Goal: Task Accomplishment & Management: Manage account settings

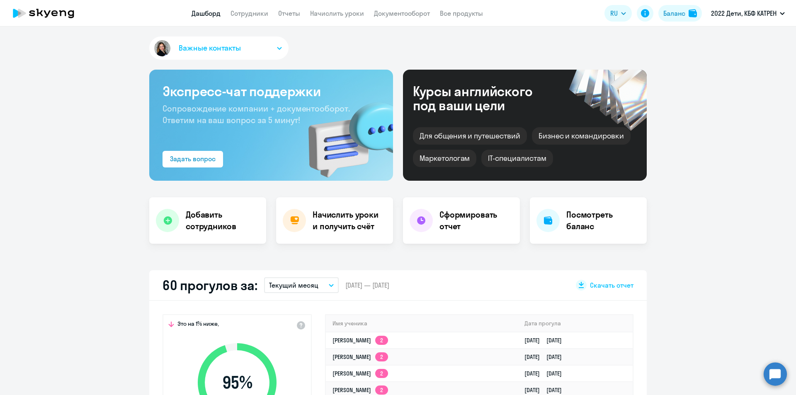
select select "30"
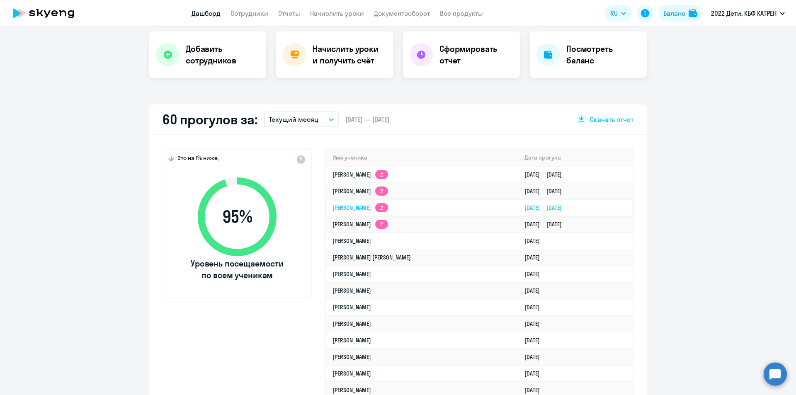
scroll to position [249, 0]
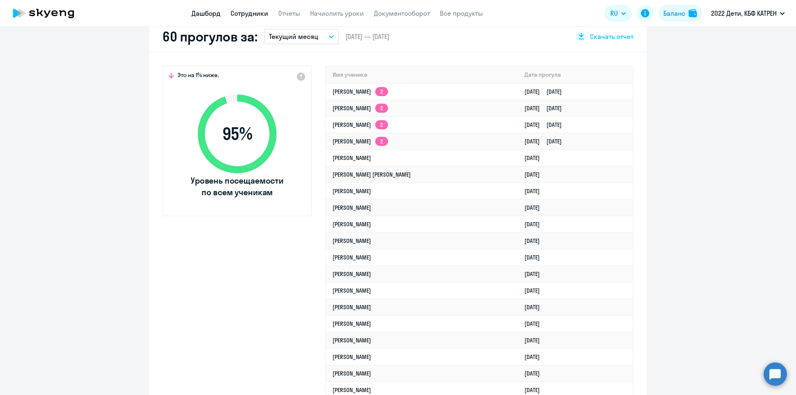
click at [237, 12] on link "Сотрудники" at bounding box center [250, 13] width 38 height 8
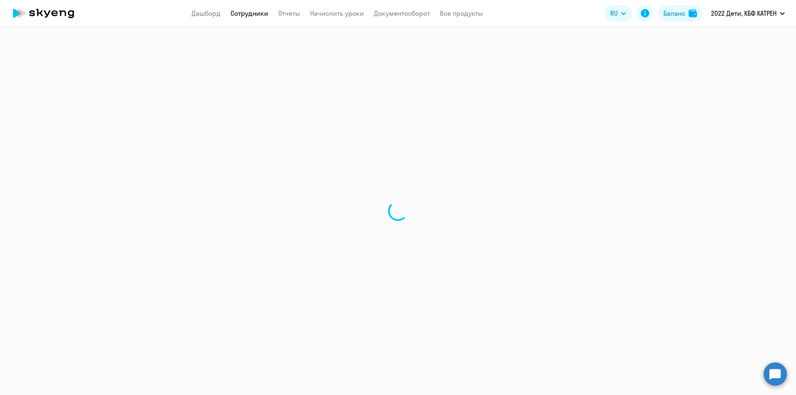
select select "30"
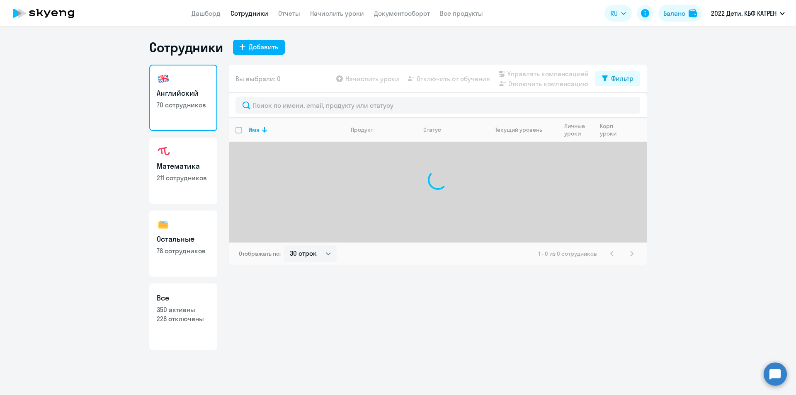
click at [178, 318] on p "228 отключены" at bounding box center [183, 318] width 53 height 9
select select "30"
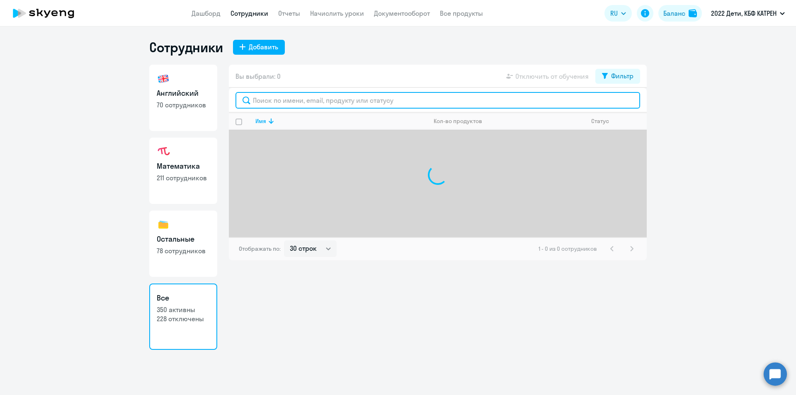
click at [324, 100] on input "text" at bounding box center [438, 100] width 405 height 17
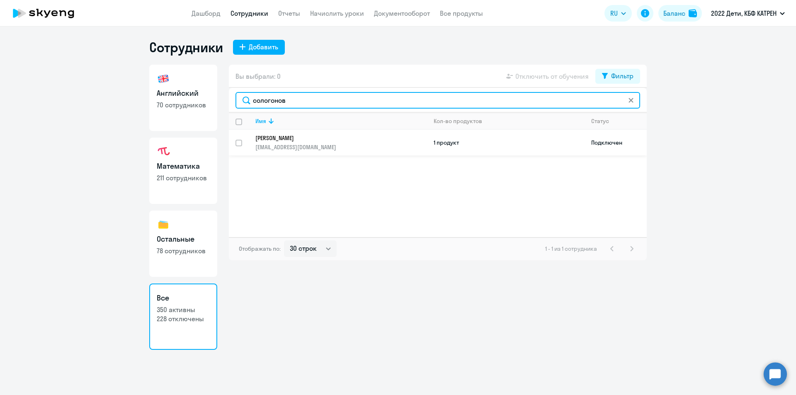
type input "сологонов"
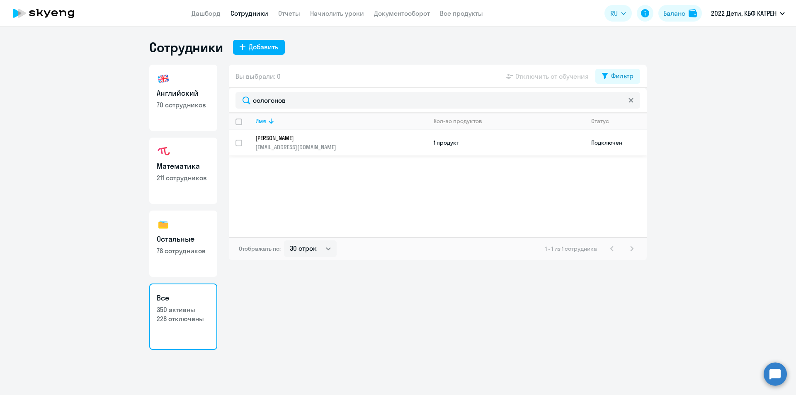
click at [316, 143] on link "[PERSON_NAME] [EMAIL_ADDRESS][DOMAIN_NAME]" at bounding box center [340, 142] width 171 height 17
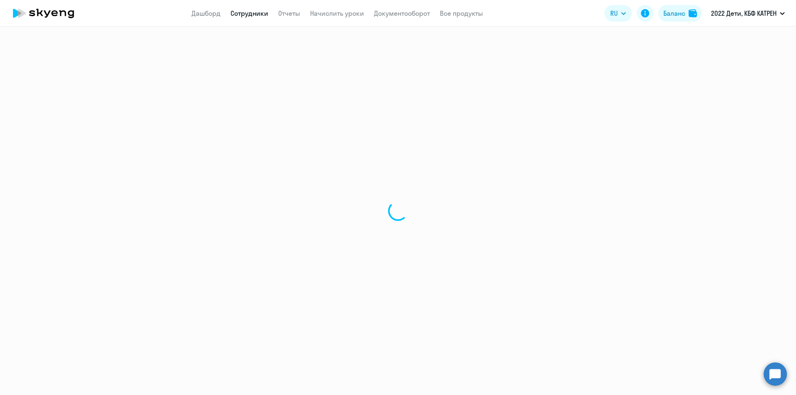
select select "english"
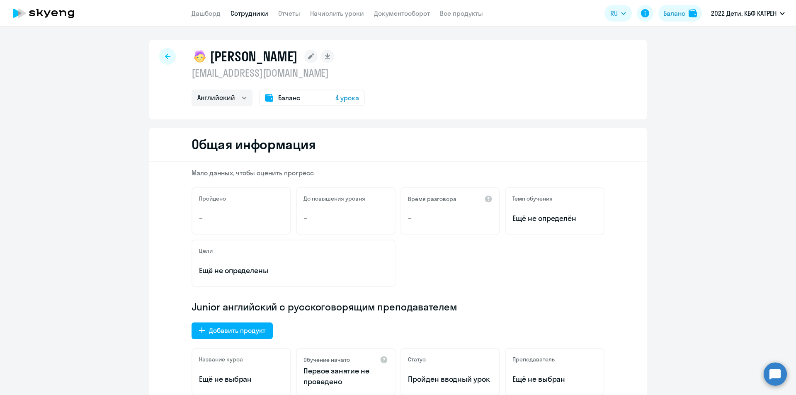
select select "30"
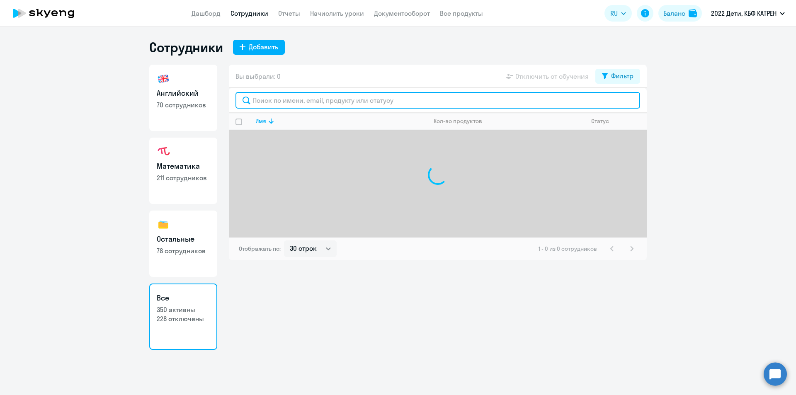
click at [278, 99] on input "text" at bounding box center [438, 100] width 405 height 17
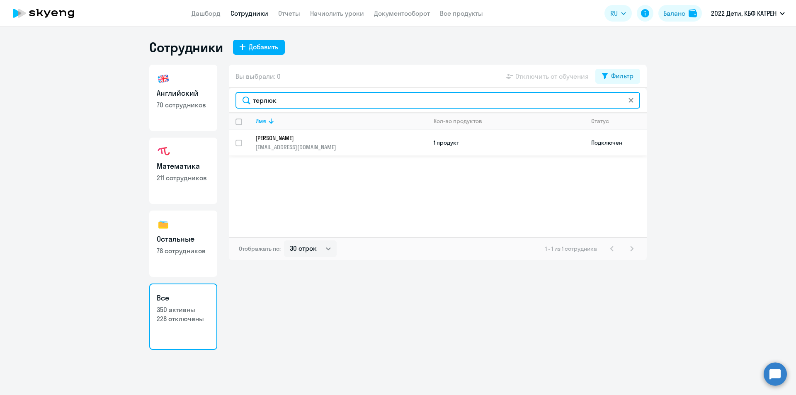
type input "терлюк"
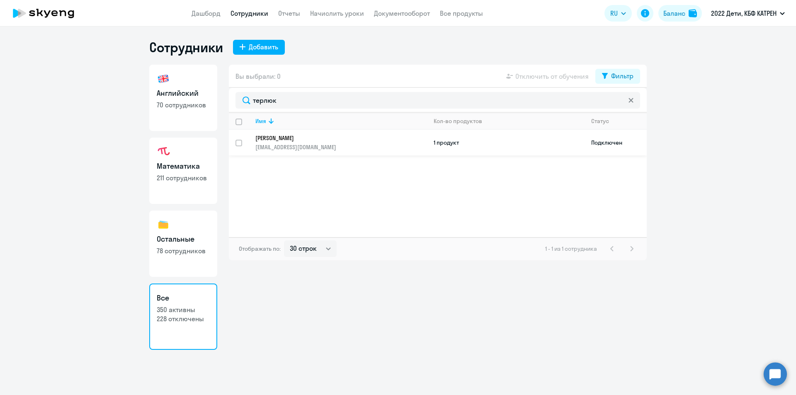
click at [301, 143] on link "[PERSON_NAME] [PERSON_NAME][EMAIL_ADDRESS][DOMAIN_NAME]" at bounding box center [340, 142] width 171 height 17
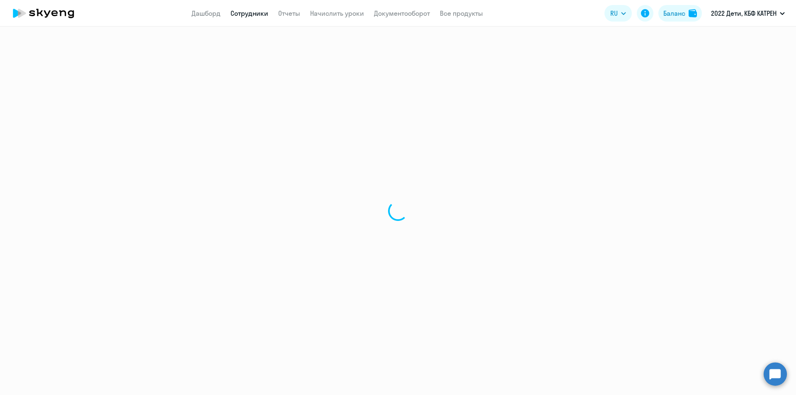
select select "others"
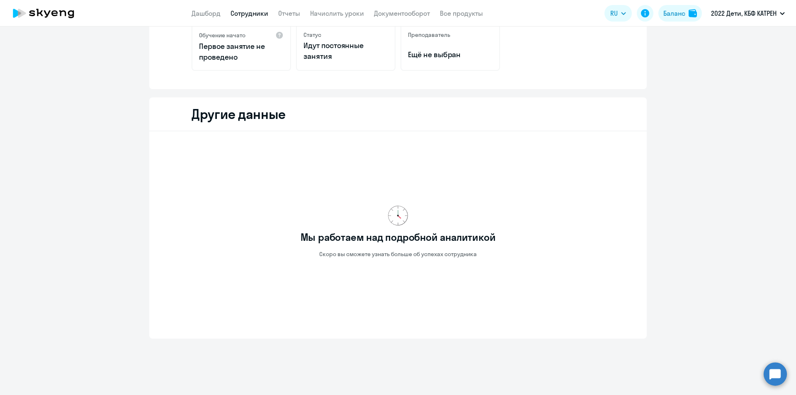
scroll to position [185, 0]
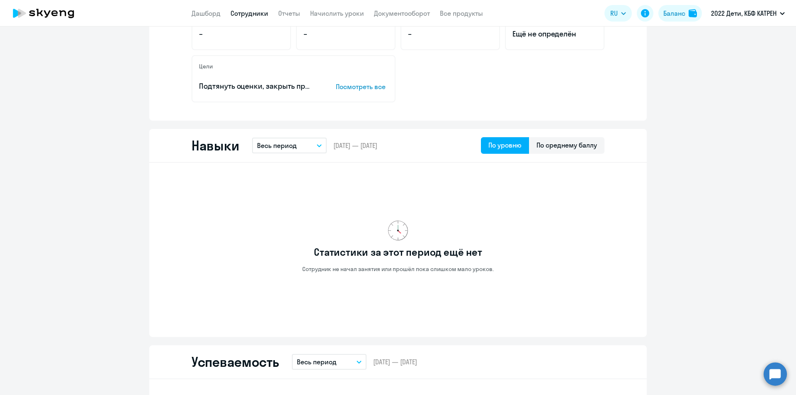
click at [250, 15] on link "Сотрудники" at bounding box center [250, 13] width 38 height 8
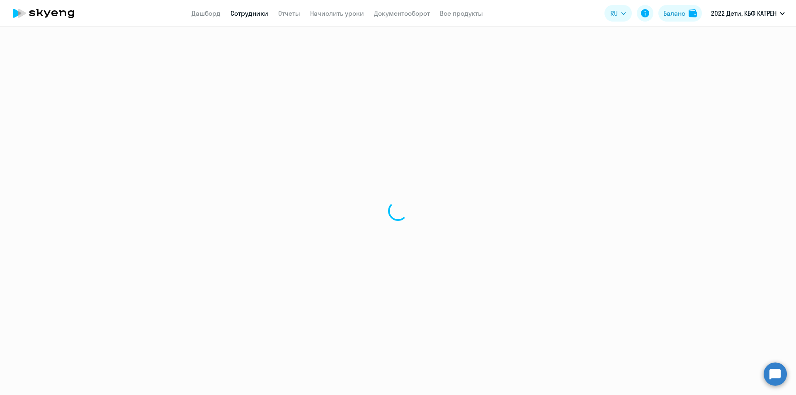
select select "30"
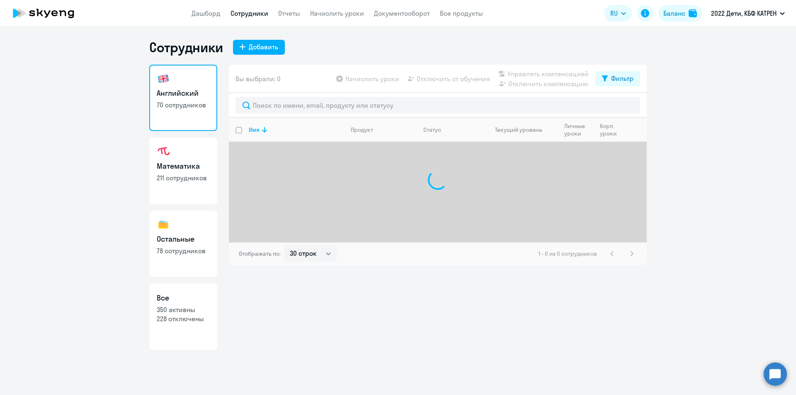
drag, startPoint x: 197, startPoint y: 313, endPoint x: 206, endPoint y: 300, distance: 15.8
click at [197, 313] on p "350 активны" at bounding box center [183, 309] width 53 height 9
select select "30"
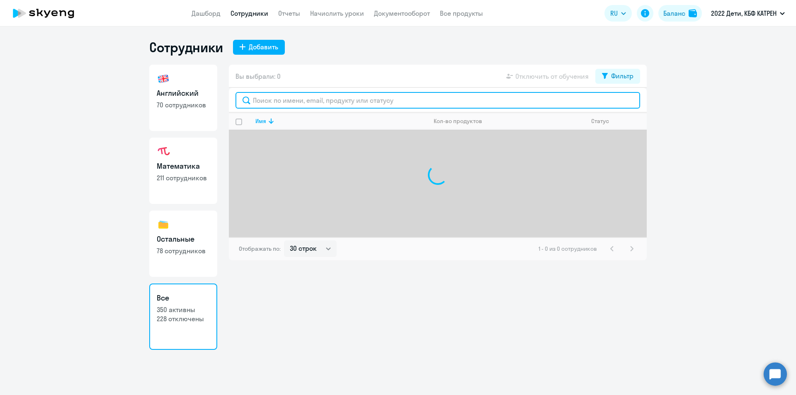
click at [309, 100] on input "text" at bounding box center [438, 100] width 405 height 17
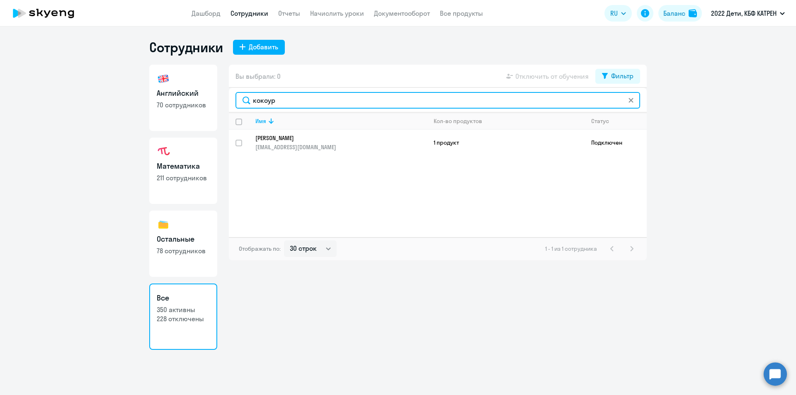
type input "кокоур"
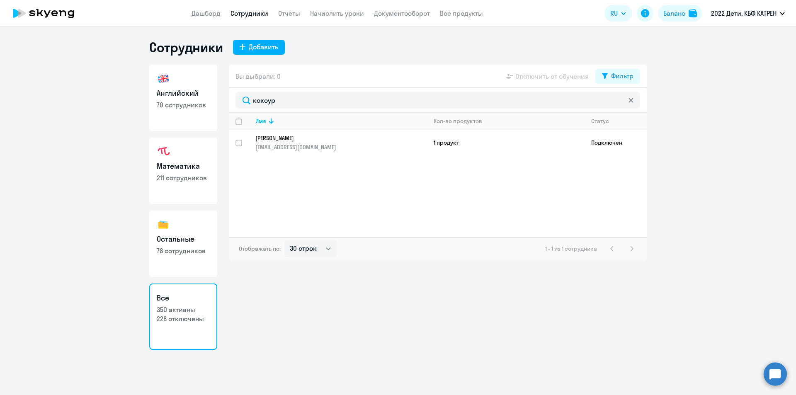
click at [305, 142] on link "[PERSON_NAME] [EMAIL_ADDRESS][DOMAIN_NAME]" at bounding box center [340, 142] width 171 height 17
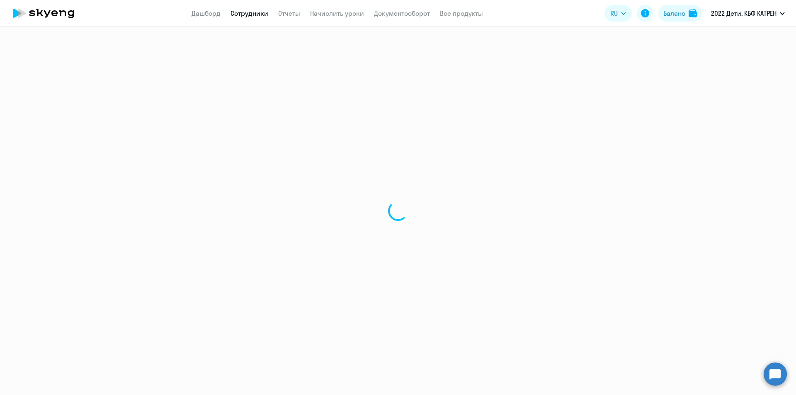
select select "math"
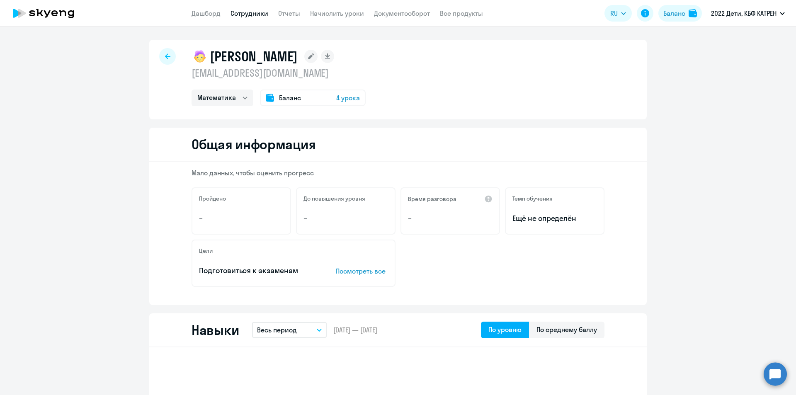
click at [259, 12] on link "Сотрудники" at bounding box center [250, 13] width 38 height 8
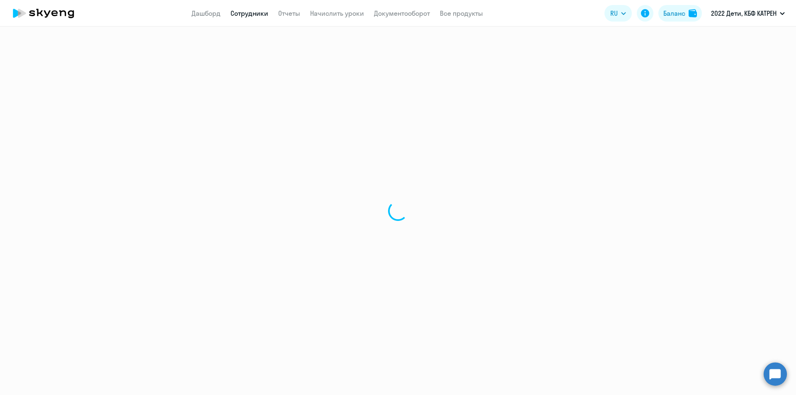
select select "30"
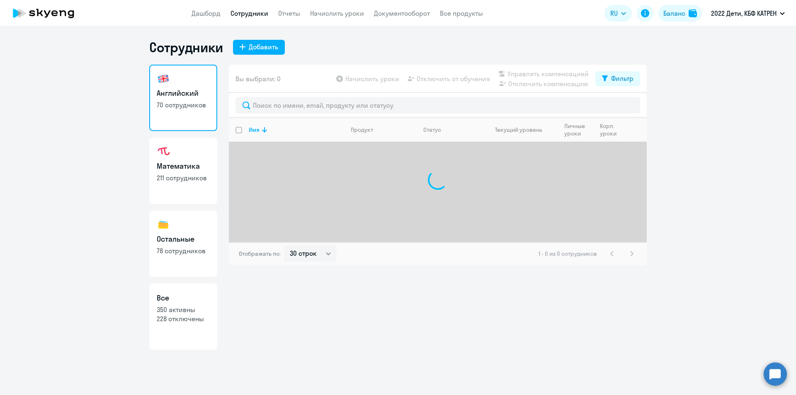
click at [191, 312] on p "350 активны" at bounding box center [183, 309] width 53 height 9
select select "30"
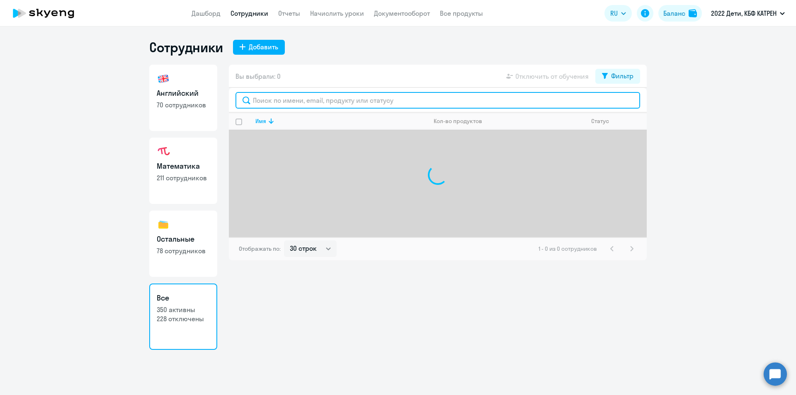
click at [301, 96] on input "text" at bounding box center [438, 100] width 405 height 17
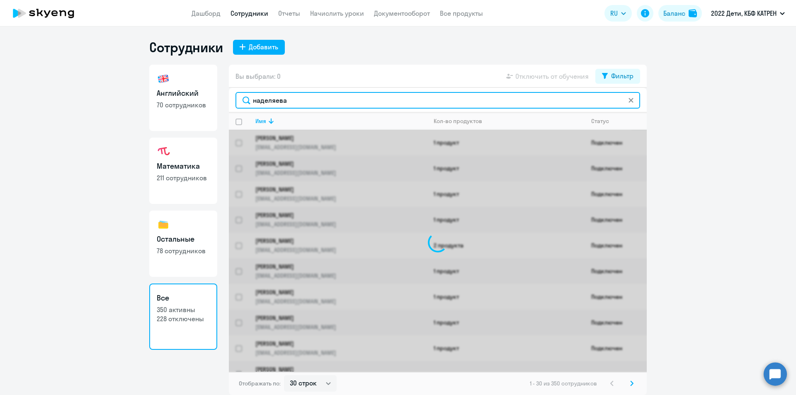
type input "наделяева"
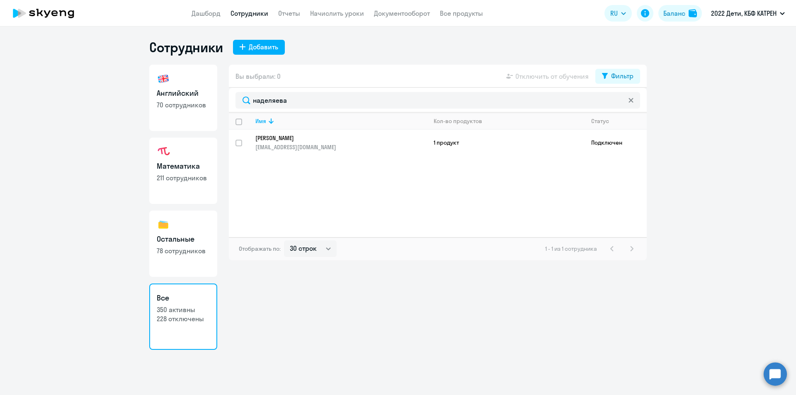
click at [288, 142] on link "[PERSON_NAME] [EMAIL_ADDRESS][DOMAIN_NAME]" at bounding box center [340, 142] width 171 height 17
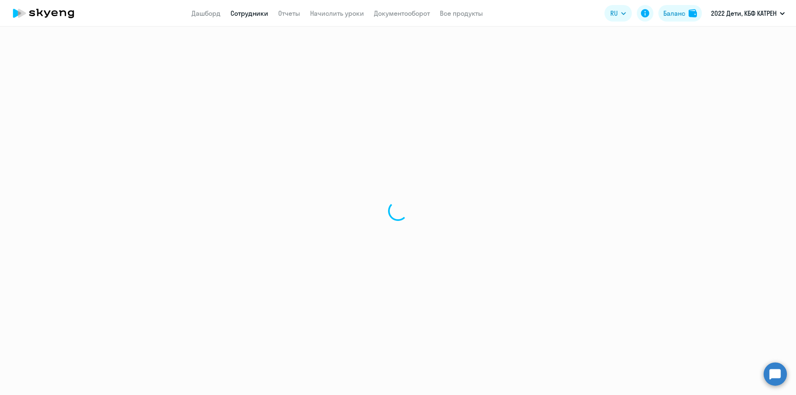
select select "math"
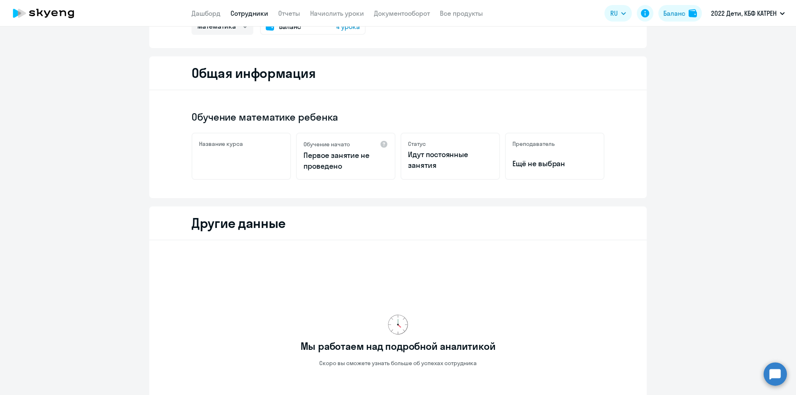
scroll to position [185, 0]
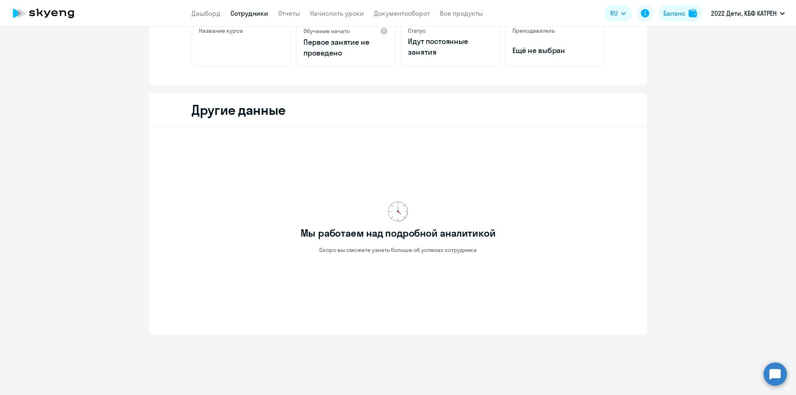
click at [244, 13] on link "Сотрудники" at bounding box center [250, 13] width 38 height 8
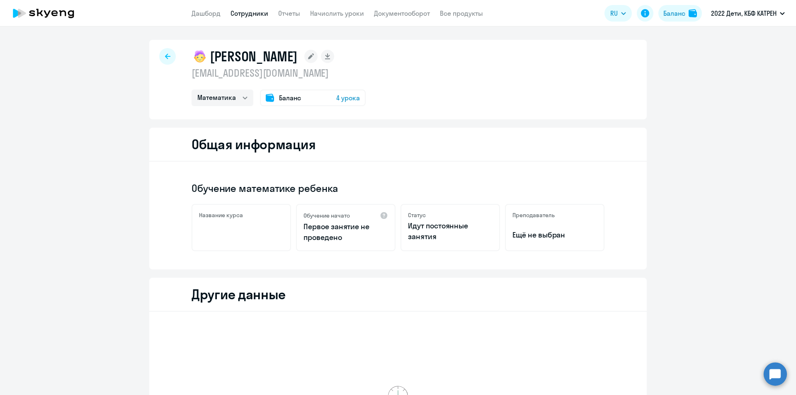
select select "30"
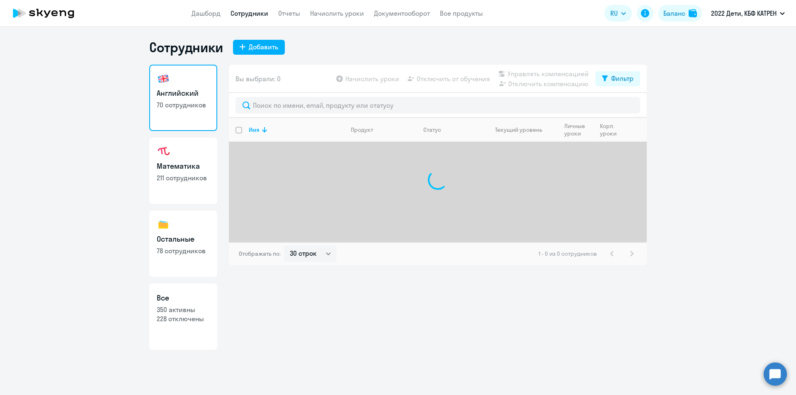
click at [187, 318] on p "228 отключены" at bounding box center [183, 318] width 53 height 9
select select "30"
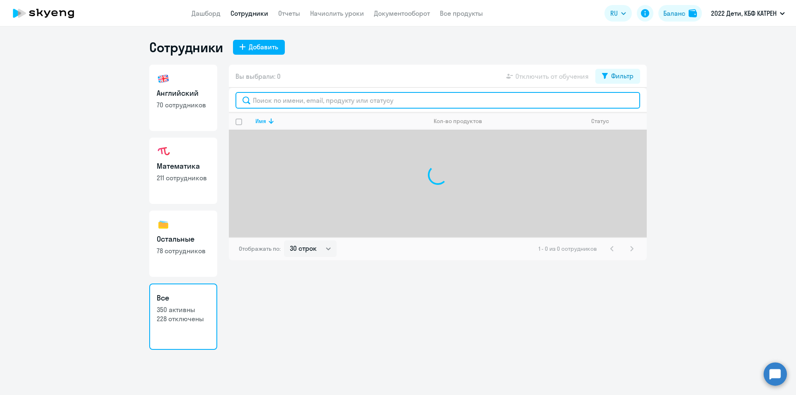
click at [317, 102] on input "text" at bounding box center [438, 100] width 405 height 17
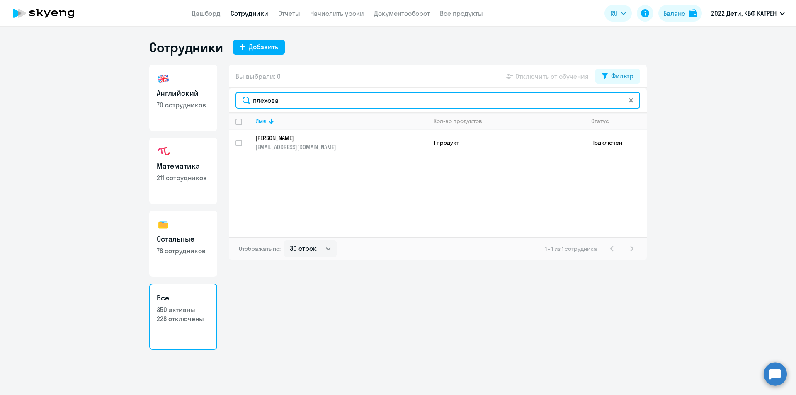
type input "плехова"
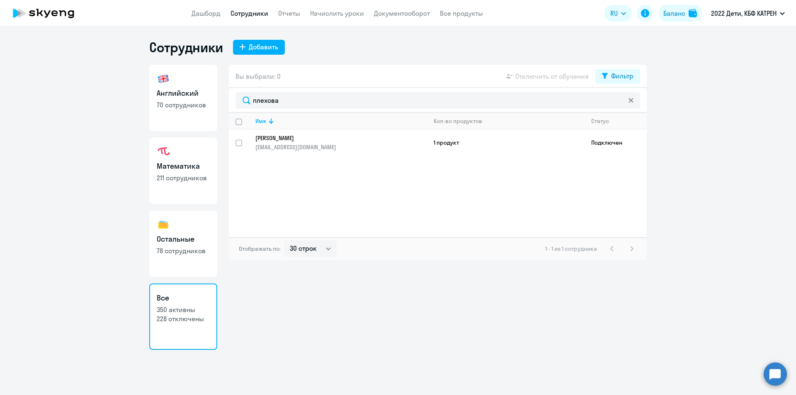
click at [314, 139] on p "[PERSON_NAME]" at bounding box center [335, 137] width 160 height 7
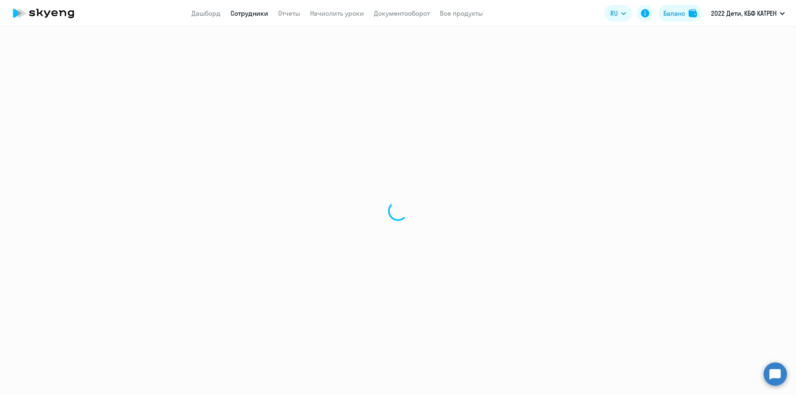
select select "english"
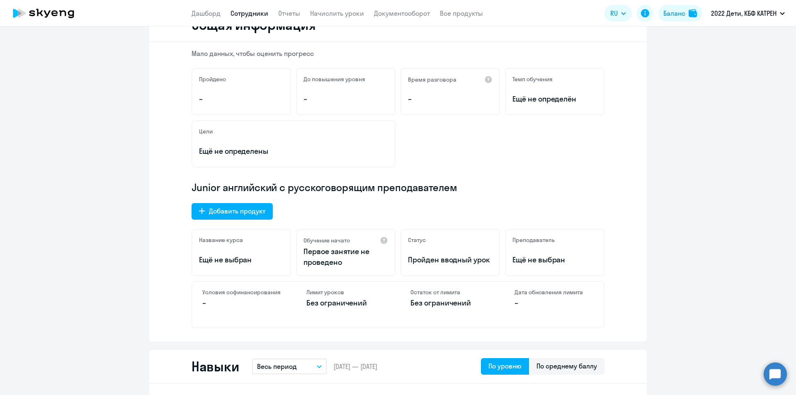
scroll to position [166, 0]
